Goal: Obtain resource: Obtain resource

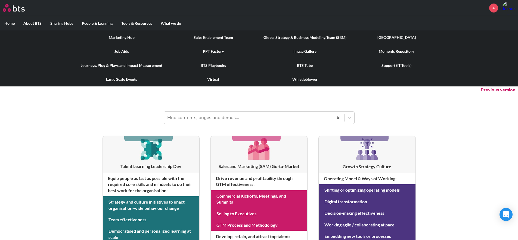
click at [124, 51] on link "Job Aids" at bounding box center [122, 51] width 92 height 14
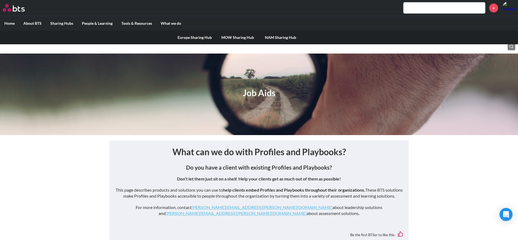
click at [285, 37] on link "NAM Sharing Hub" at bounding box center [280, 37] width 43 height 14
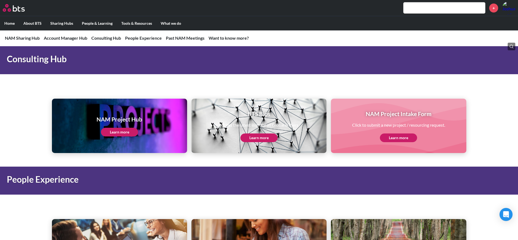
scroll to position [601, 0]
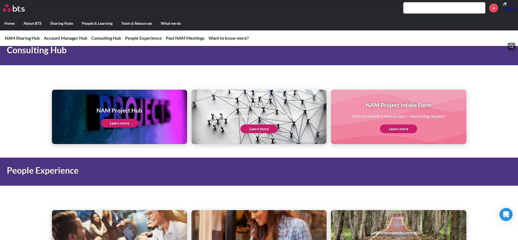
click at [124, 124] on link "Learn more" at bounding box center [119, 123] width 37 height 9
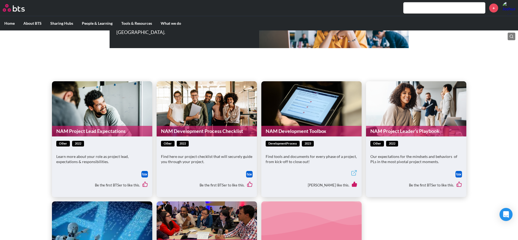
scroll to position [75, 0]
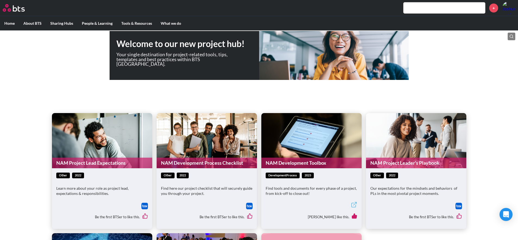
click at [224, 136] on figure "NAM Development Process Checklist" at bounding box center [207, 140] width 100 height 55
click at [249, 206] on img at bounding box center [249, 206] width 7 height 7
